Goal: Download file/media

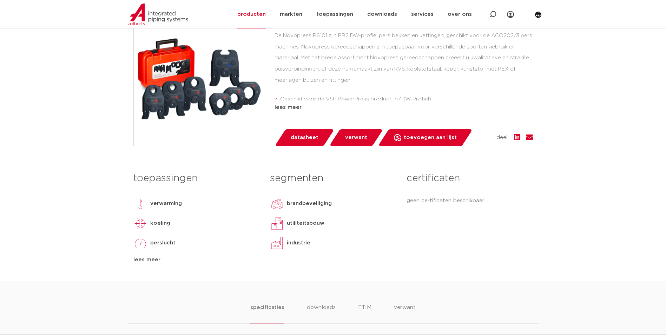
scroll to position [140, 0]
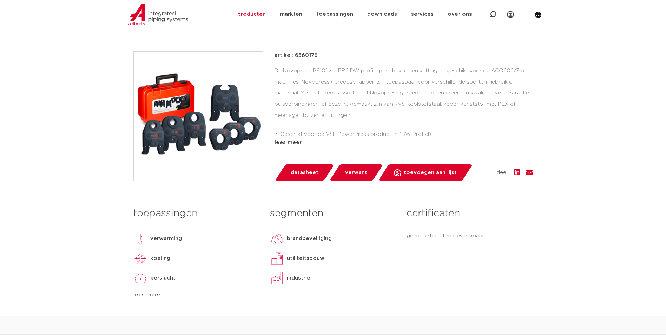
click at [354, 172] on span "verwant" at bounding box center [356, 172] width 22 height 11
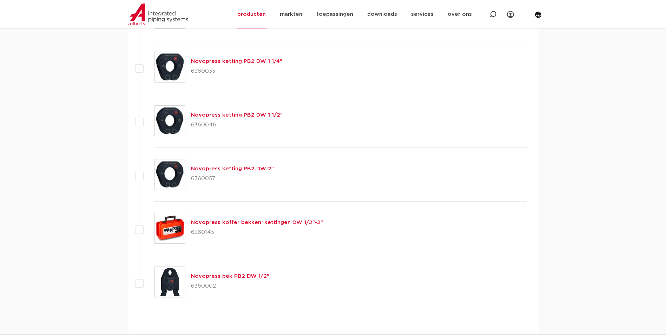
scroll to position [632, 0]
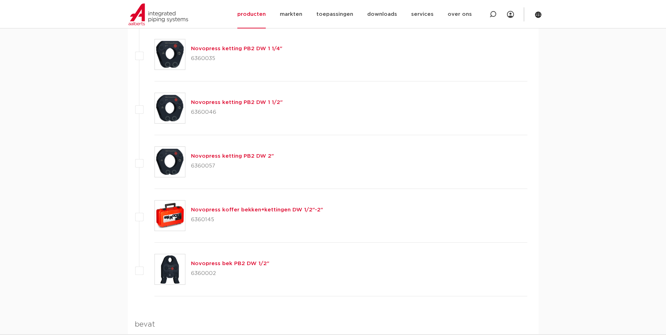
click at [259, 209] on link "Novopress koffer bekken+kettingen DW 1/2"-2"" at bounding box center [257, 209] width 132 height 5
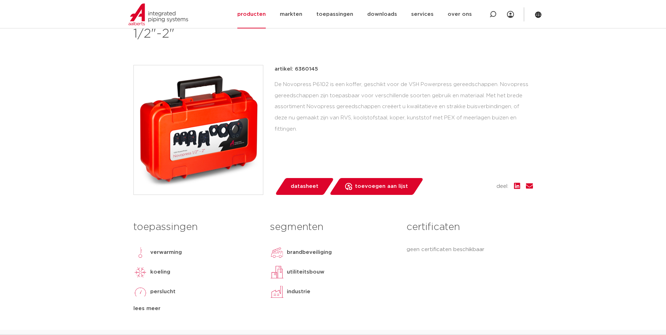
scroll to position [175, 0]
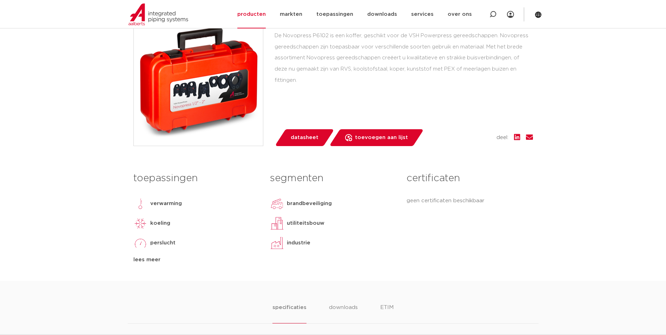
click at [153, 261] on div "lees meer" at bounding box center [196, 259] width 126 height 8
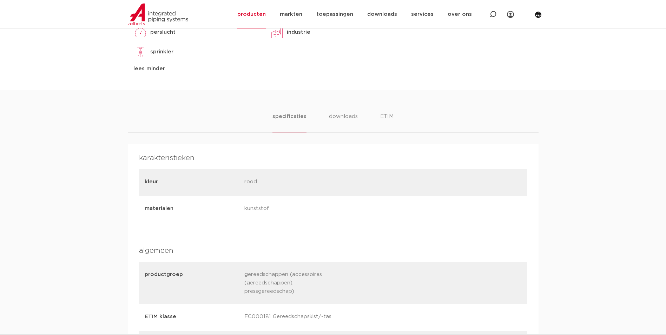
scroll to position [421, 0]
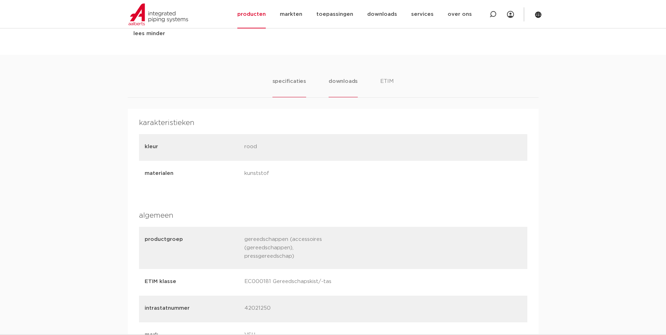
click at [354, 82] on li "downloads" at bounding box center [342, 87] width 29 height 20
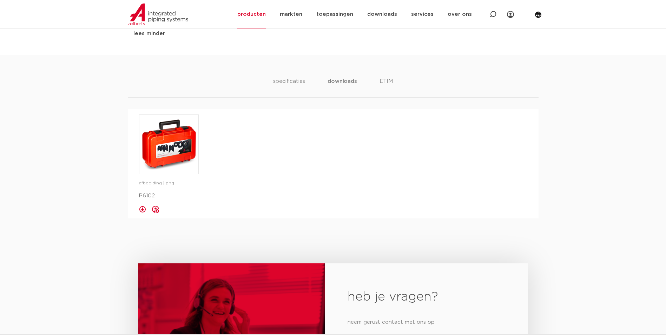
click at [141, 210] on link at bounding box center [142, 209] width 7 height 7
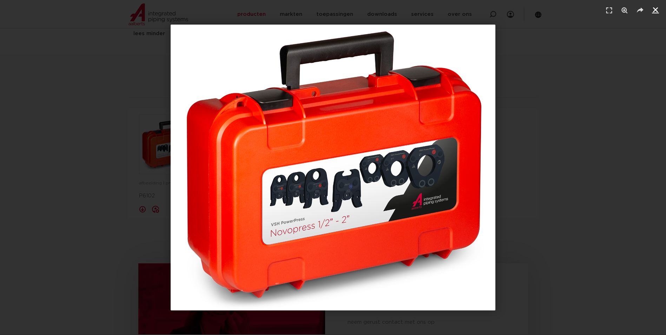
click at [654, 11] on icon "Sluiten (Esc)" at bounding box center [655, 9] width 7 height 7
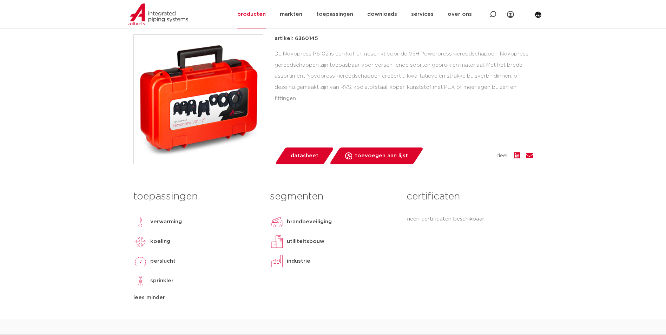
scroll to position [70, 0]
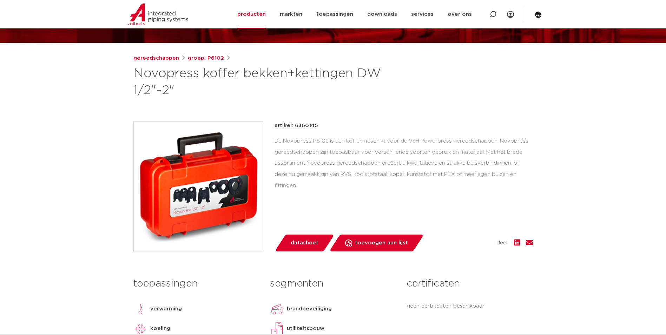
drag, startPoint x: 318, startPoint y: 125, endPoint x: 294, endPoint y: 128, distance: 24.4
click at [294, 128] on div "artikel: 6360145" at bounding box center [403, 125] width 258 height 8
copy p "6360145"
